Goal: Find contact information: Find contact information

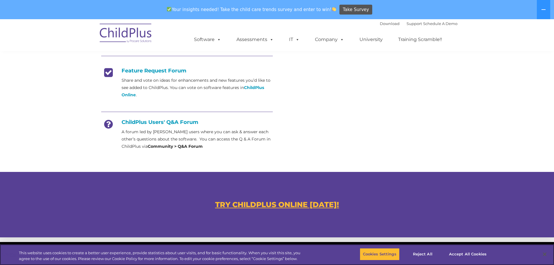
scroll to position [327, 0]
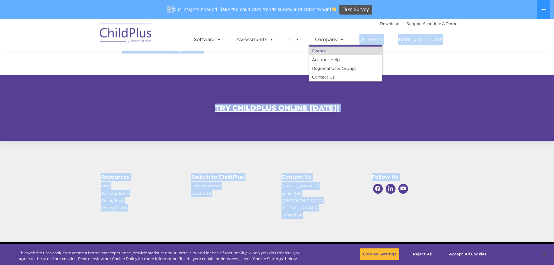
drag, startPoint x: 184, startPoint y: 8, endPoint x: 348, endPoint y: 49, distance: 168.6
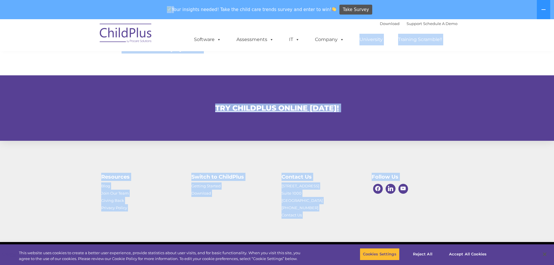
click at [254, 173] on h4 "Switch to ChildPlus" at bounding box center [231, 177] width 81 height 8
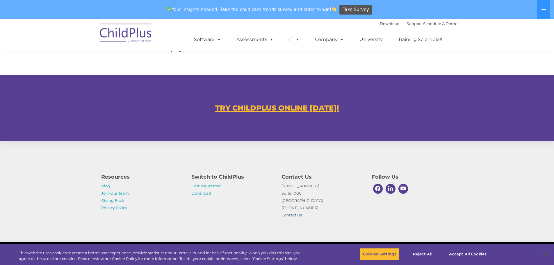
click at [287, 214] on link "Contact Us" at bounding box center [291, 215] width 20 height 5
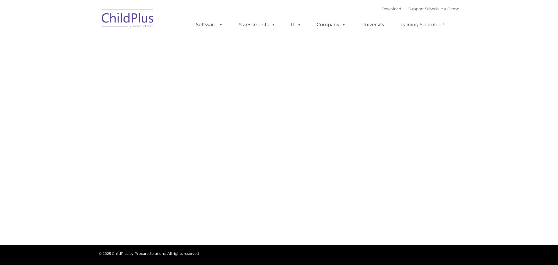
type input ""
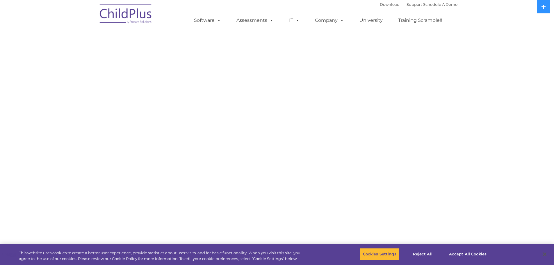
select select "MEDIUM"
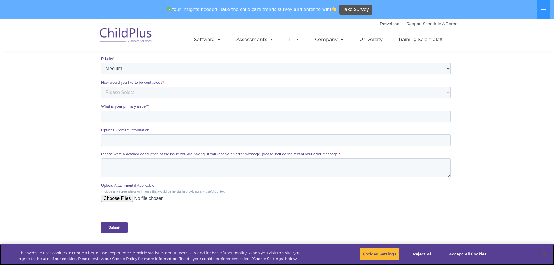
scroll to position [108, 0]
